Goal: Information Seeking & Learning: Find specific fact

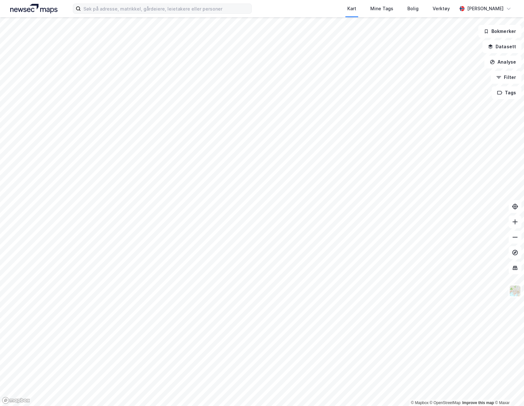
click at [105, 13] on label at bounding box center [162, 9] width 179 height 10
click at [105, 13] on input at bounding box center [166, 9] width 171 height 10
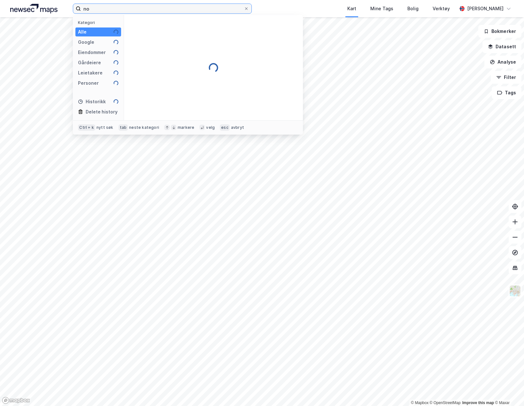
type input "n"
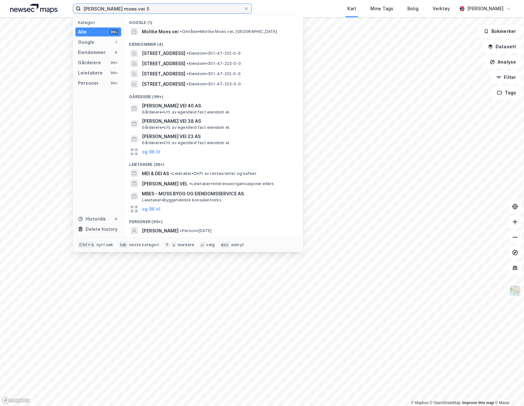
type input "[PERSON_NAME] moes vei 5"
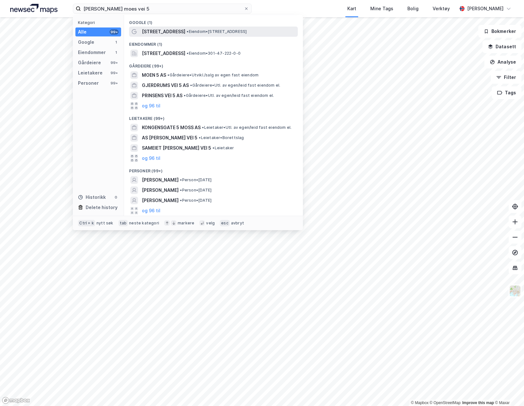
click at [159, 28] on span "[STREET_ADDRESS]" at bounding box center [163, 32] width 43 height 8
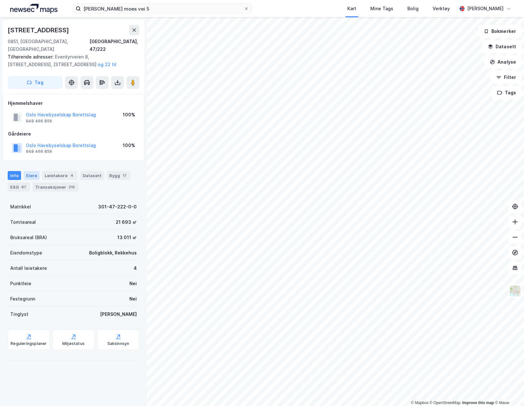
click at [28, 171] on div "Eiere" at bounding box center [32, 175] width 16 height 9
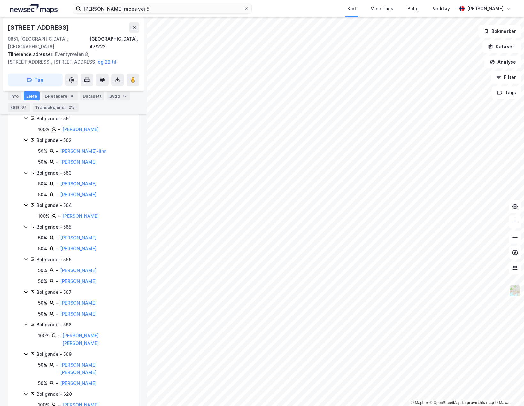
scroll to position [2254, 0]
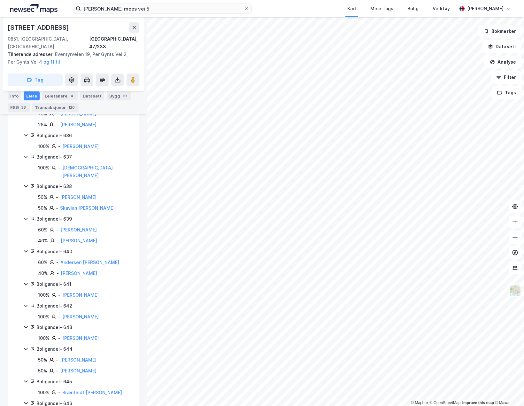
scroll to position [1257, 0]
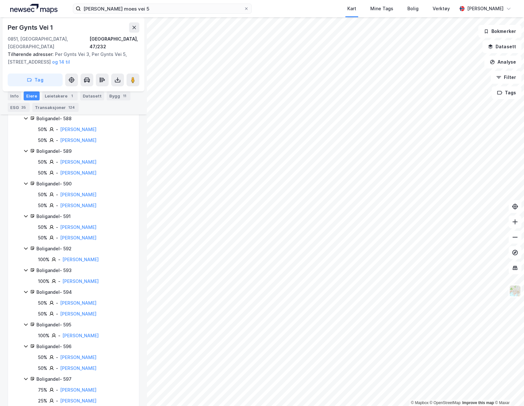
scroll to position [1246, 0]
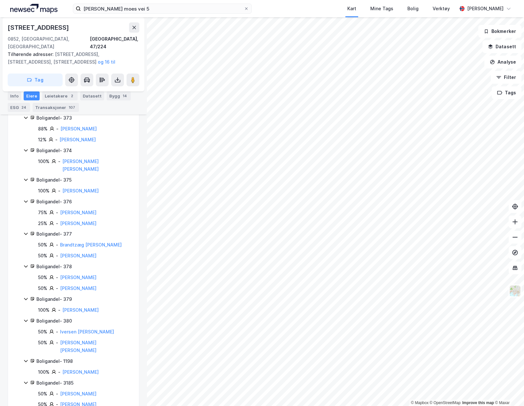
scroll to position [1018, 0]
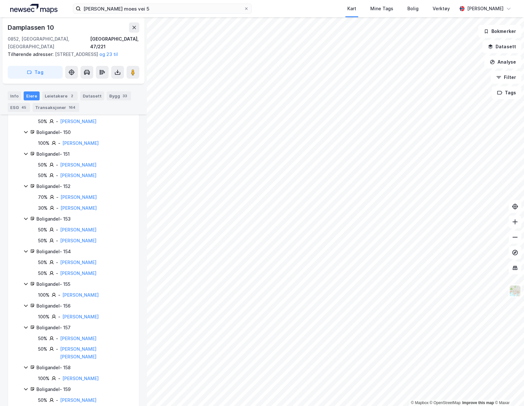
scroll to position [447, 0]
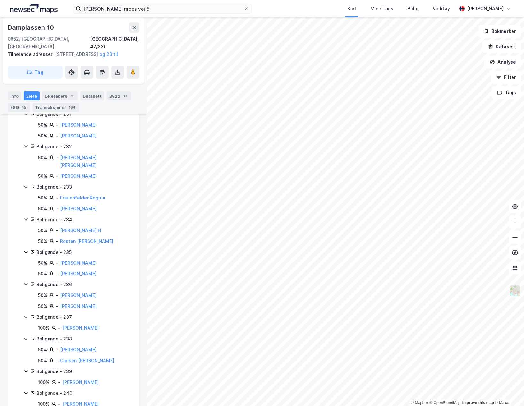
scroll to position [1495, 0]
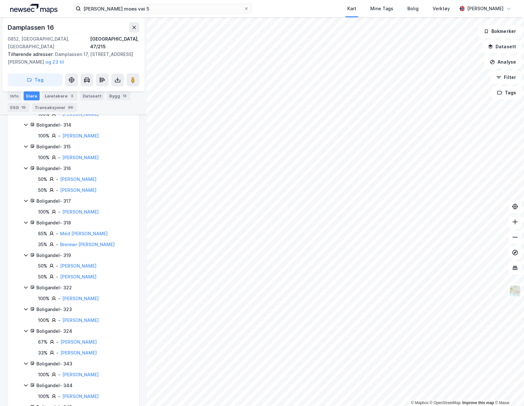
scroll to position [990, 0]
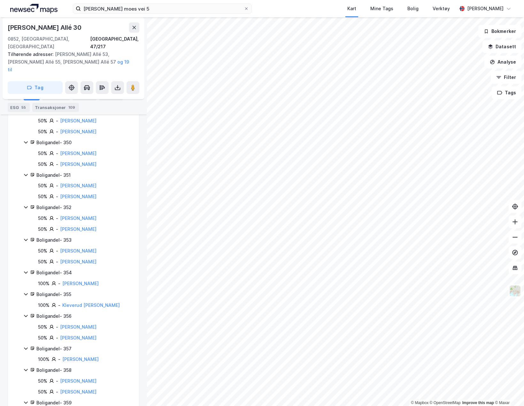
scroll to position [1061, 0]
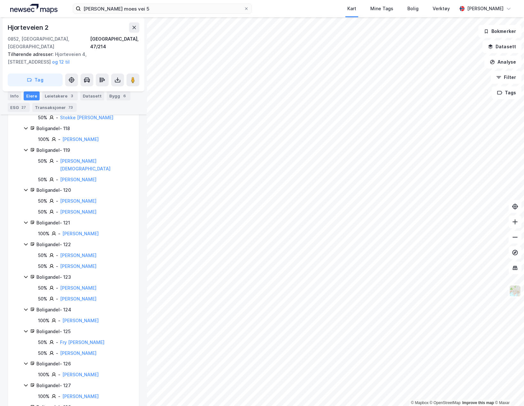
scroll to position [704, 0]
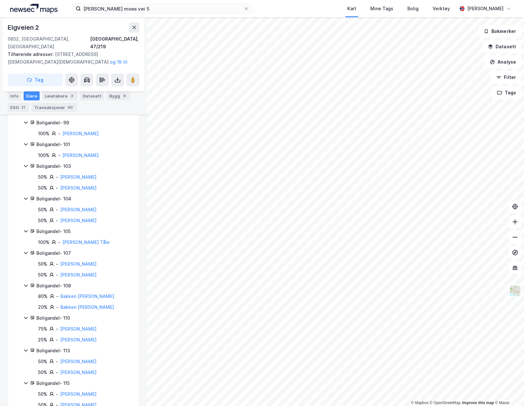
scroll to position [606, 0]
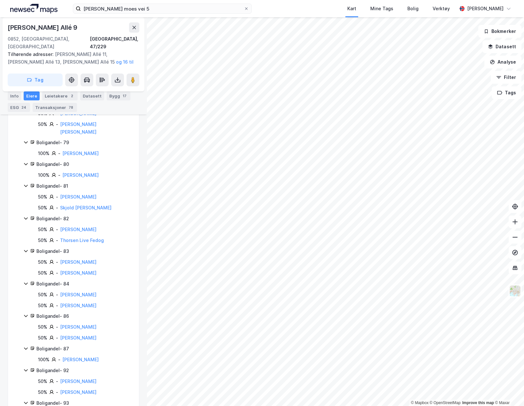
scroll to position [758, 0]
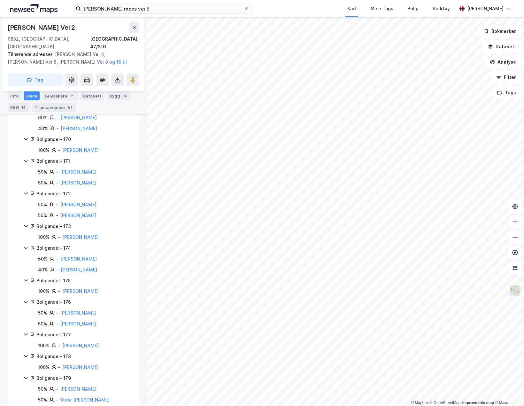
scroll to position [780, 0]
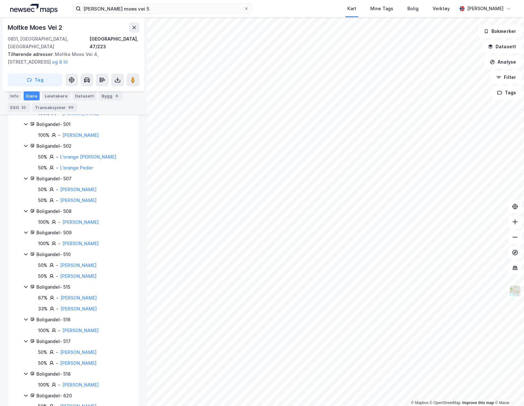
scroll to position [1007, 0]
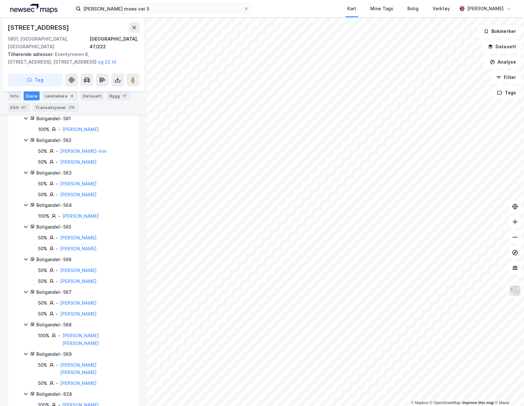
scroll to position [2254, 0]
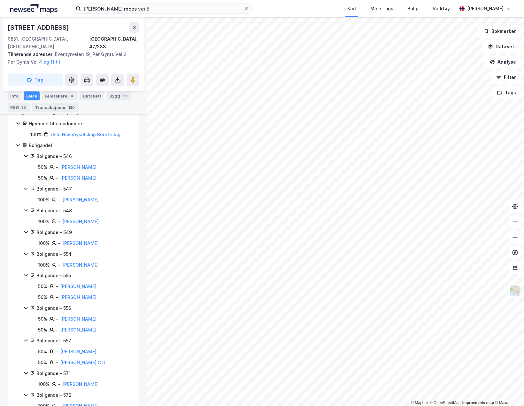
scroll to position [75, 0]
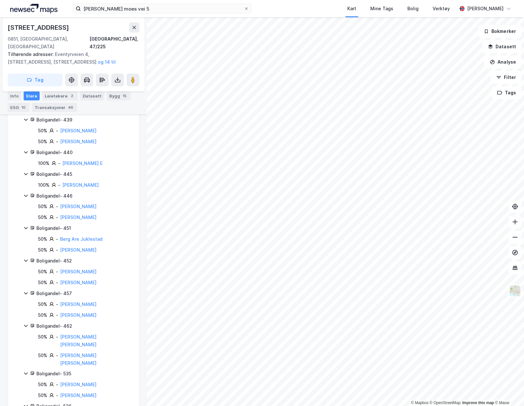
scroll to position [360, 0]
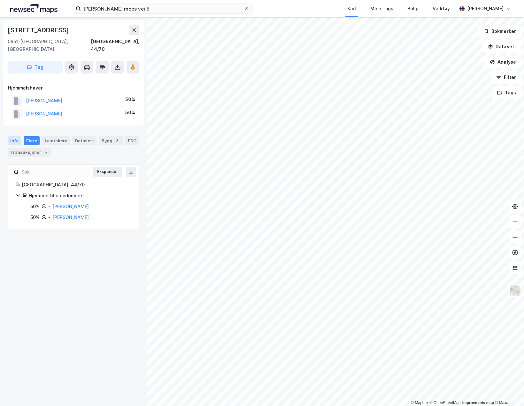
click at [17, 136] on div "Info" at bounding box center [14, 140] width 13 height 9
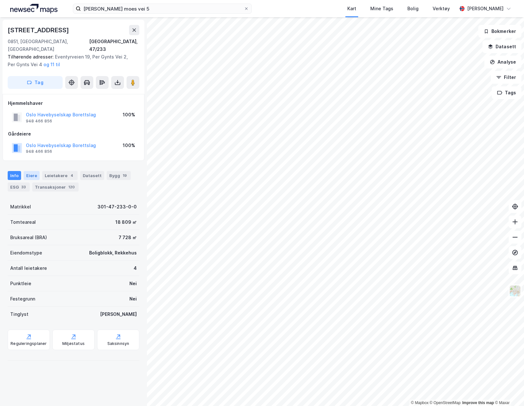
click at [34, 171] on div "Eiere" at bounding box center [32, 175] width 16 height 9
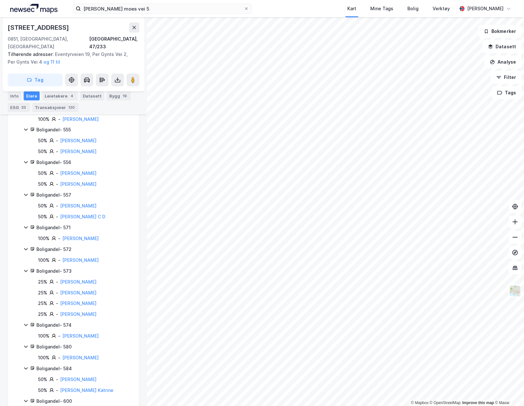
scroll to position [287, 0]
